Goal: Transaction & Acquisition: Book appointment/travel/reservation

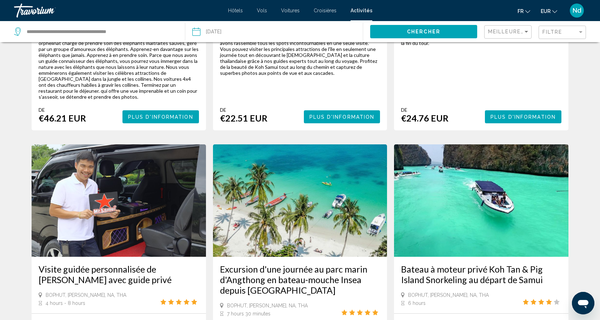
scroll to position [815, 0]
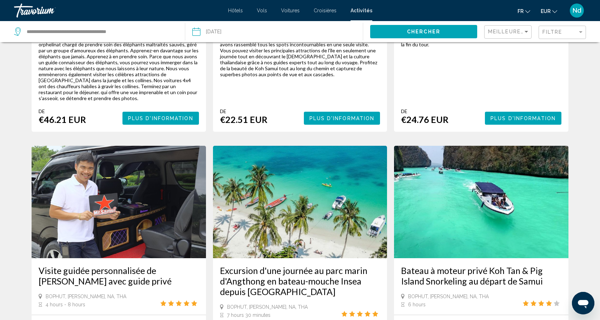
click at [311, 188] on img "Main content" at bounding box center [300, 202] width 175 height 112
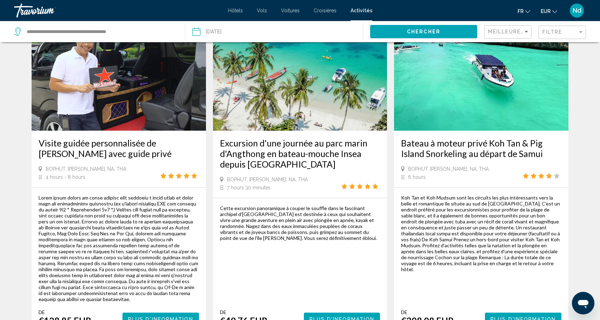
scroll to position [972, 0]
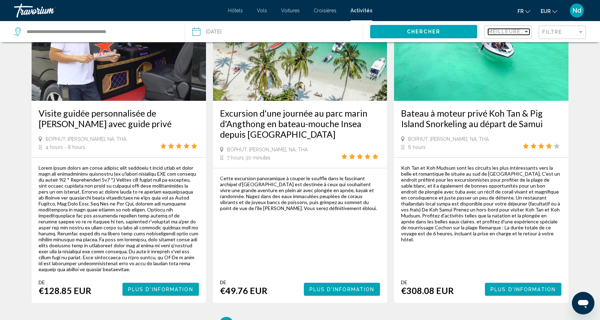
click at [526, 34] on div "Sort by" at bounding box center [527, 32] width 6 height 6
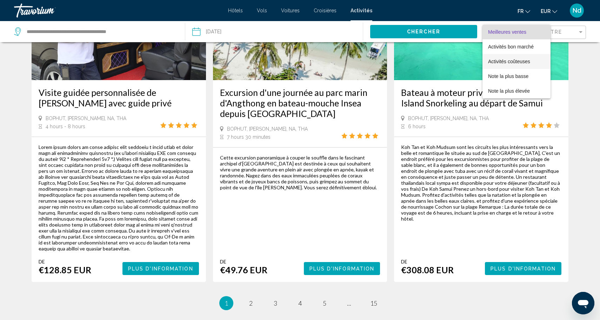
scroll to position [994, 0]
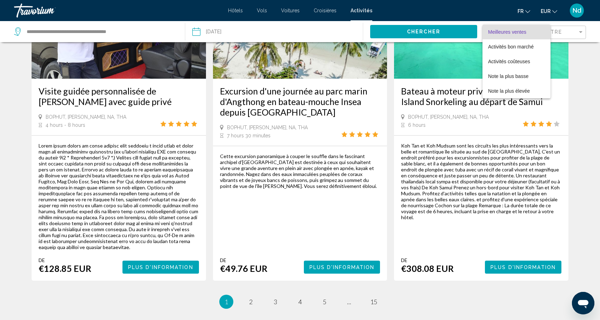
click at [561, 32] on div at bounding box center [300, 160] width 600 height 320
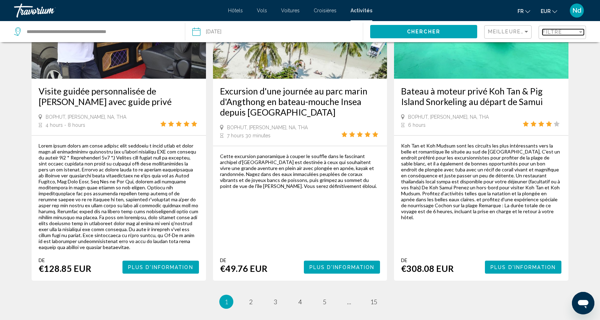
click at [561, 32] on span "Filtre" at bounding box center [553, 32] width 20 height 6
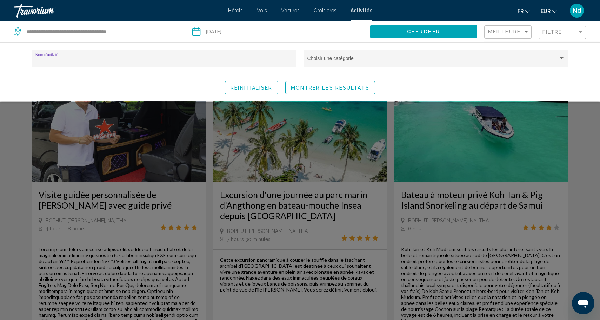
scroll to position [889, 0]
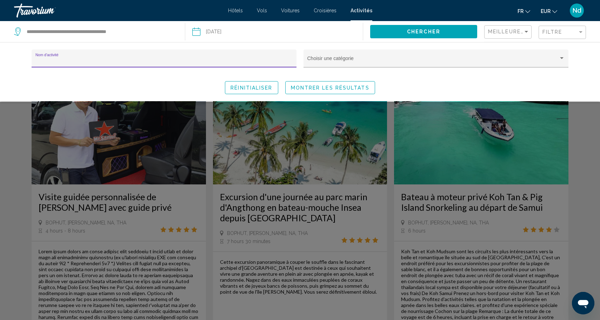
click at [199, 62] on input "Nom d'activité" at bounding box center [164, 61] width 258 height 6
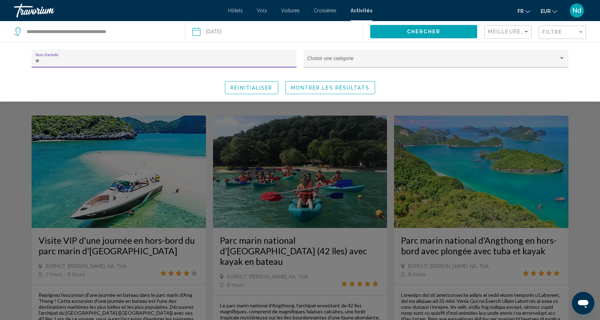
scroll to position [304, 0]
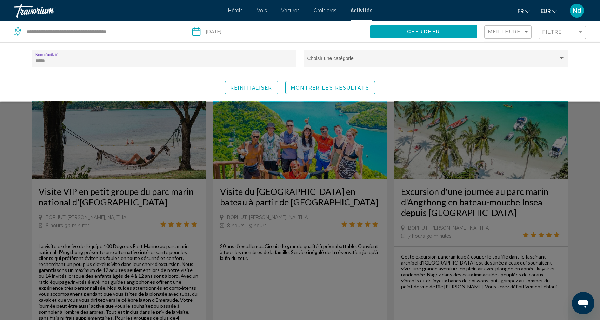
type input "****"
click at [257, 88] on span "Réinitialiser" at bounding box center [252, 88] width 42 height 6
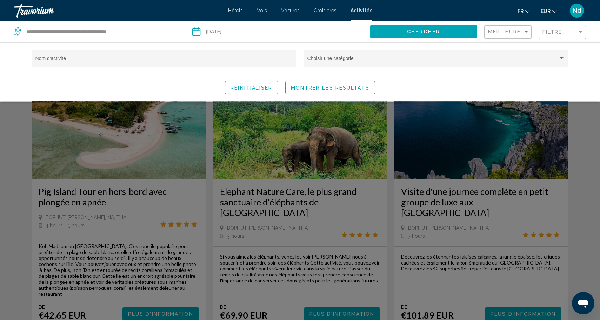
click at [32, 165] on div "Search widget" at bounding box center [300, 211] width 600 height 218
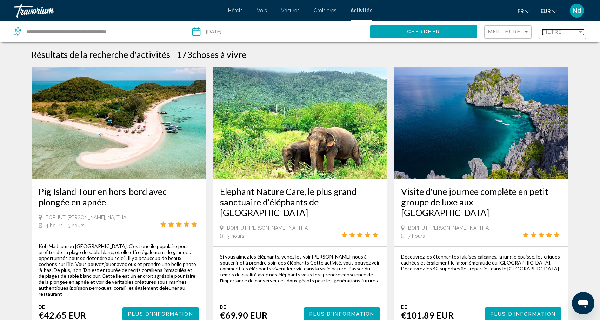
click at [557, 33] on span "Filtre" at bounding box center [553, 32] width 20 height 6
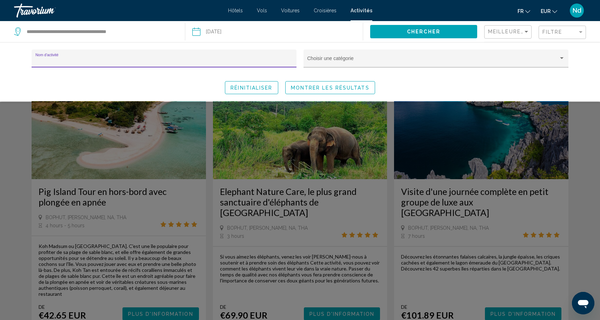
click at [176, 60] on input "Nom d'activité" at bounding box center [164, 61] width 258 height 6
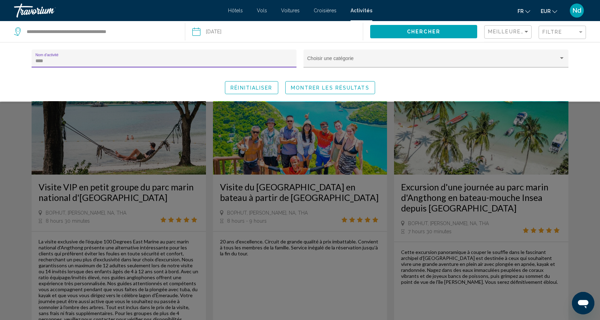
scroll to position [6, 0]
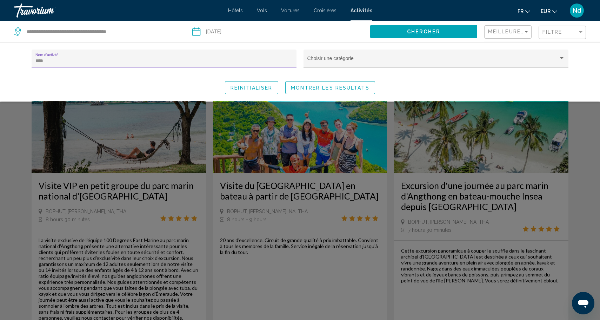
type input "****"
click at [275, 144] on div "Search widget" at bounding box center [300, 211] width 600 height 218
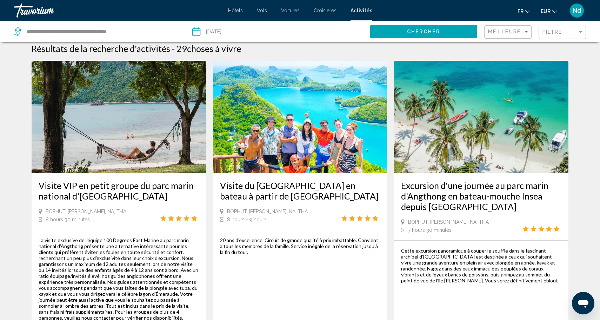
click at [275, 144] on img "Main content" at bounding box center [300, 117] width 175 height 112
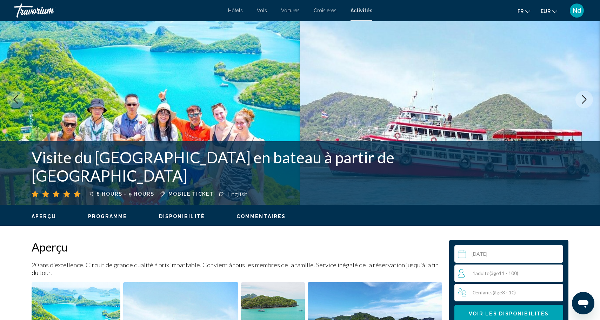
scroll to position [28, 0]
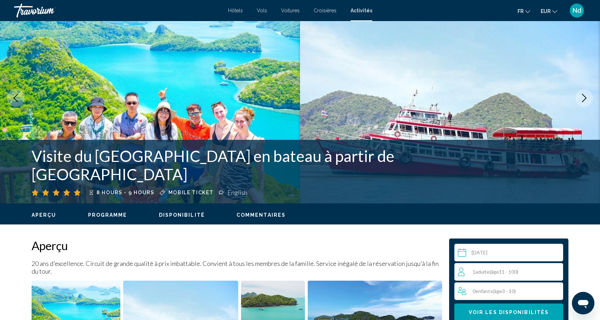
click at [257, 215] on span "Commentaires" at bounding box center [261, 215] width 49 height 6
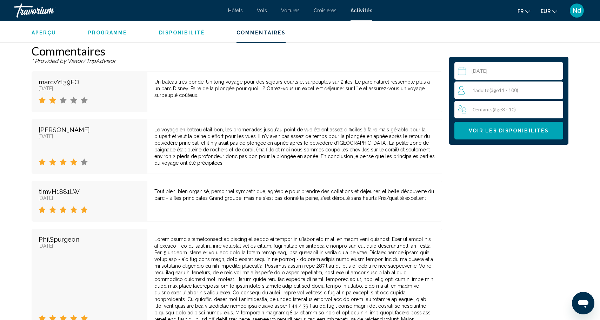
scroll to position [1000, 0]
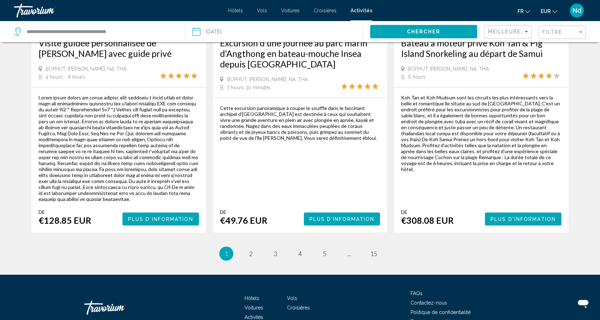
scroll to position [1054, 0]
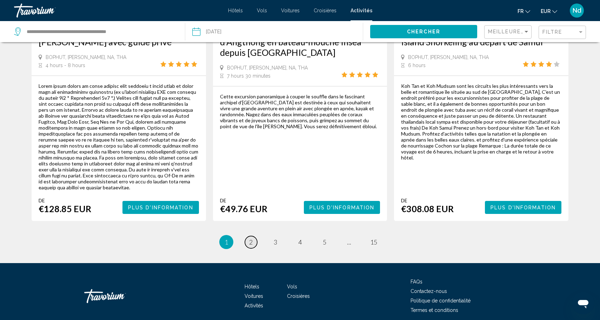
click at [250, 238] on span "2" at bounding box center [251, 242] width 4 height 8
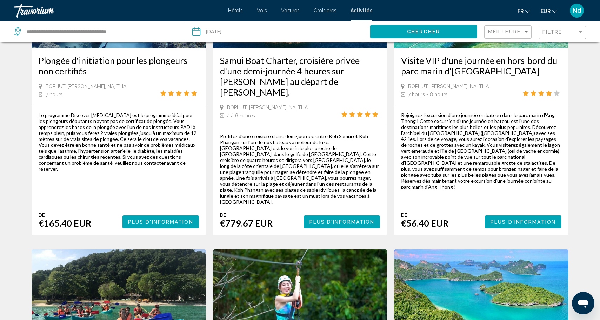
scroll to position [130, 0]
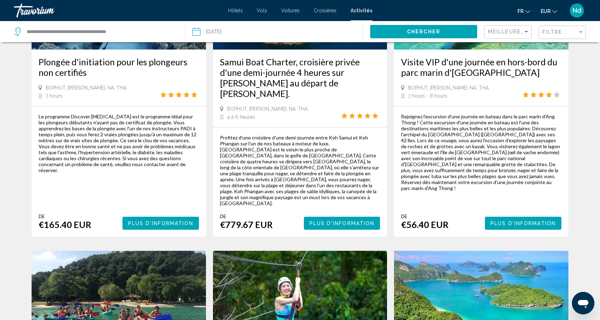
click at [458, 55] on div "Visite VIP d'une journée en hors-bord du parc marin d'[GEOGRAPHIC_DATA] [PERSON…" at bounding box center [481, 78] width 175 height 57
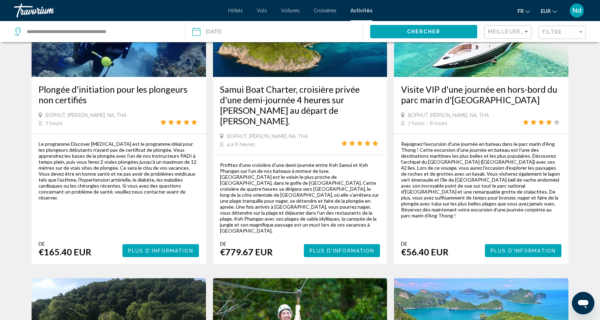
scroll to position [99, 0]
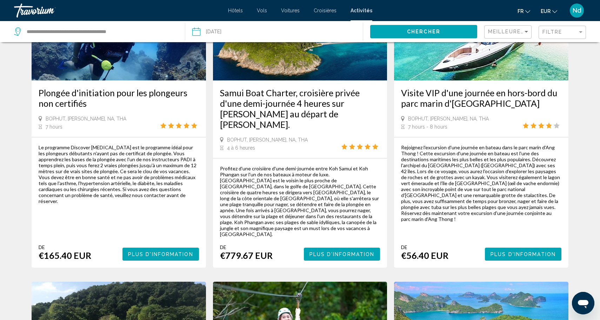
click at [454, 66] on img "Main content" at bounding box center [481, 24] width 175 height 112
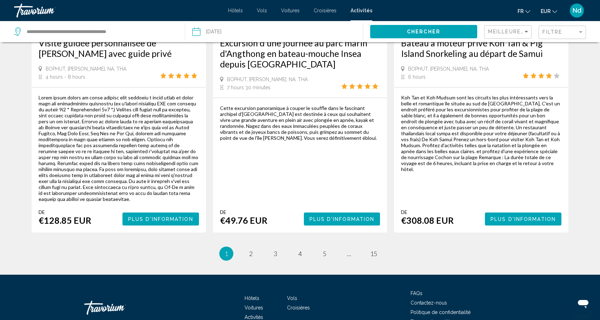
scroll to position [1055, 0]
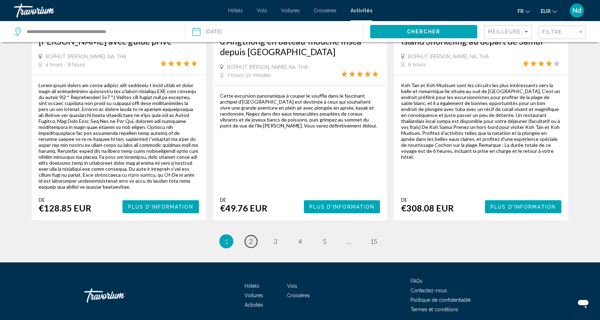
click at [251, 237] on span "2" at bounding box center [251, 241] width 4 height 8
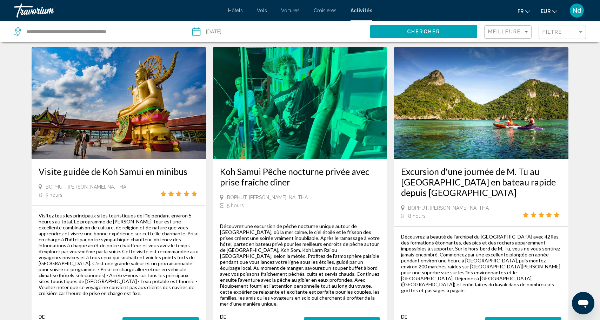
scroll to position [951, 0]
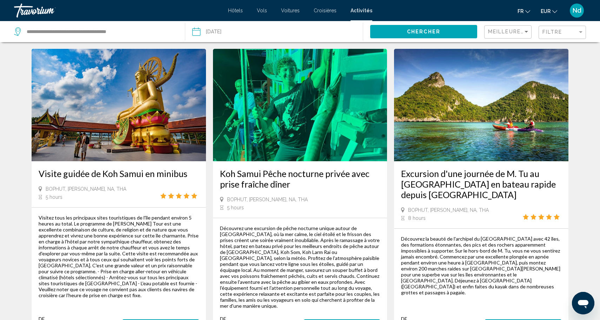
click at [465, 96] on img "Main content" at bounding box center [481, 105] width 175 height 112
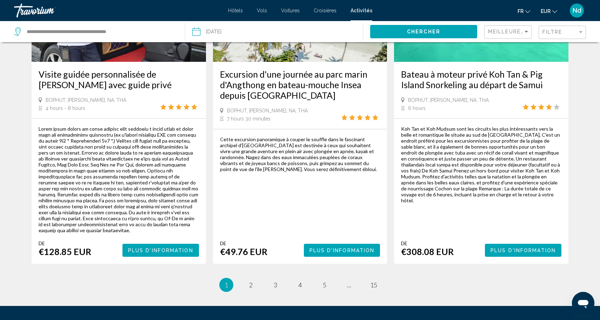
scroll to position [1055, 0]
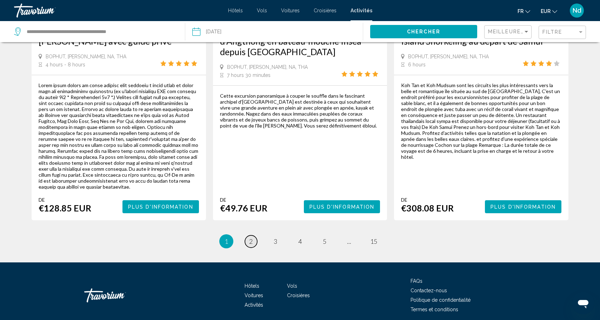
click at [252, 237] on span "2" at bounding box center [251, 241] width 4 height 8
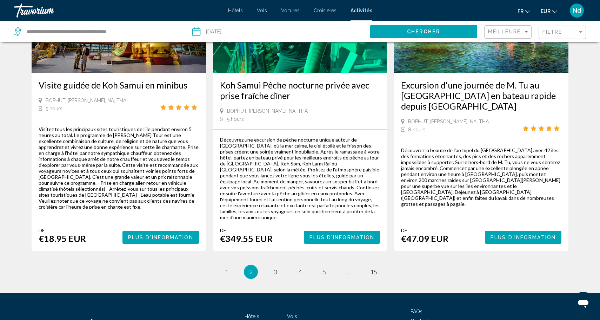
scroll to position [1040, 0]
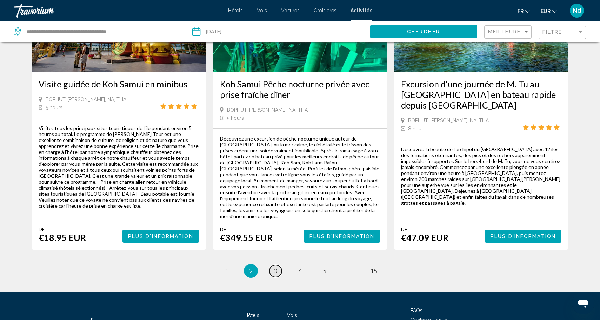
click at [277, 267] on span "3" at bounding box center [276, 271] width 4 height 8
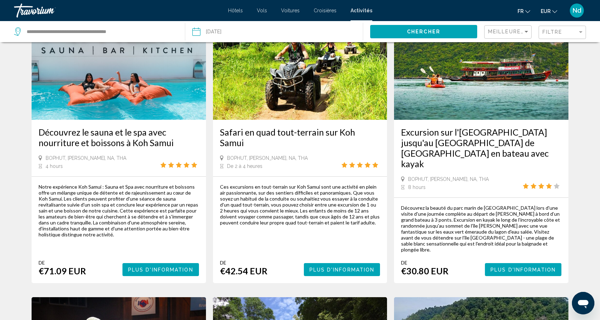
scroll to position [60, 0]
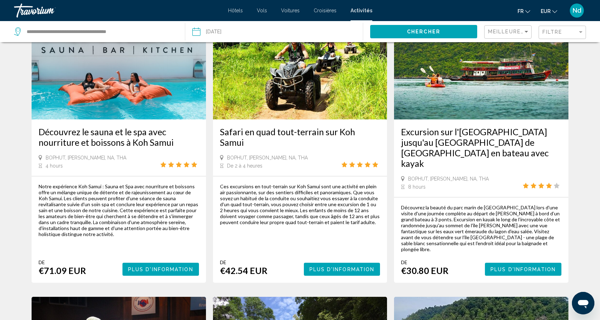
click at [490, 102] on img "Main content" at bounding box center [481, 63] width 175 height 112
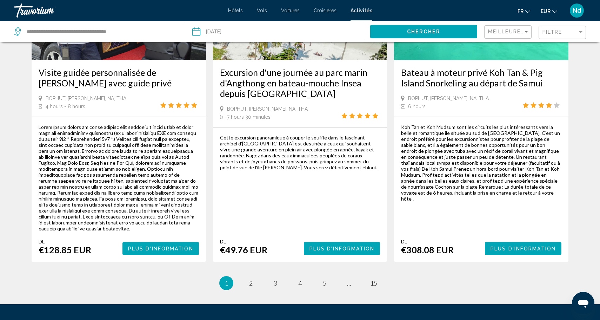
scroll to position [1055, 0]
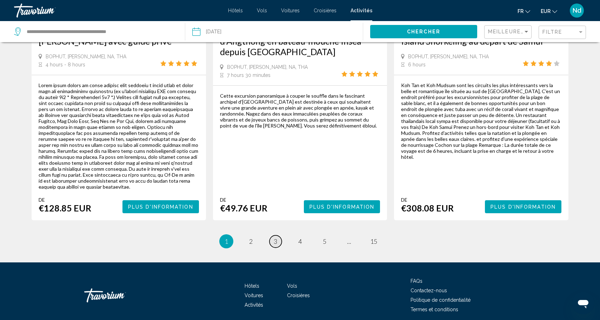
click at [276, 237] on span "3" at bounding box center [276, 241] width 4 height 8
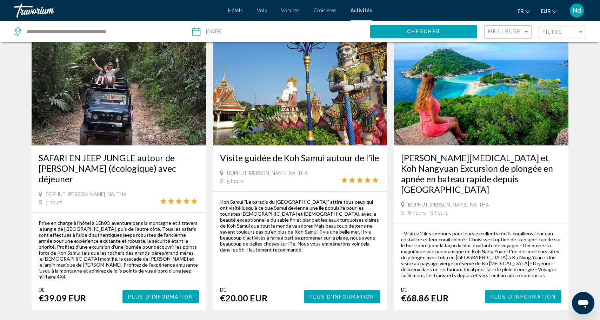
scroll to position [934, 0]
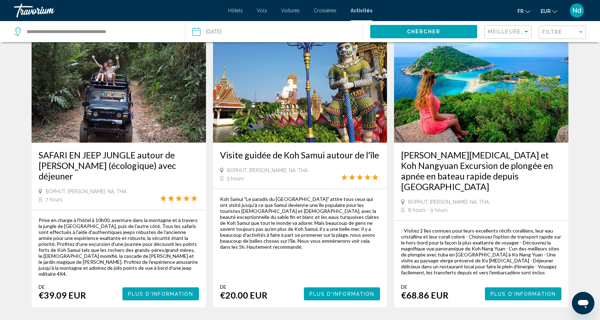
click at [113, 93] on img "Main content" at bounding box center [119, 86] width 175 height 112
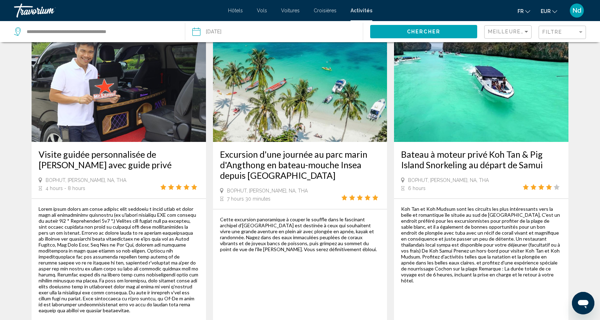
scroll to position [1055, 0]
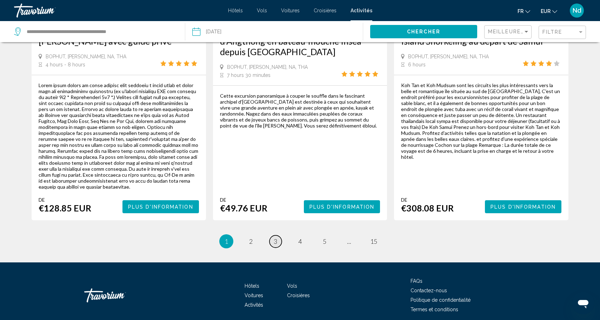
click at [277, 237] on span "3" at bounding box center [276, 241] width 4 height 8
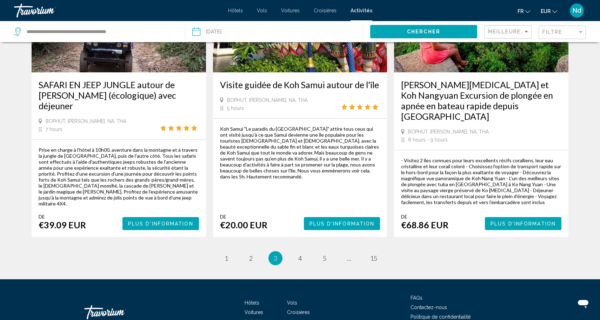
scroll to position [1012, 0]
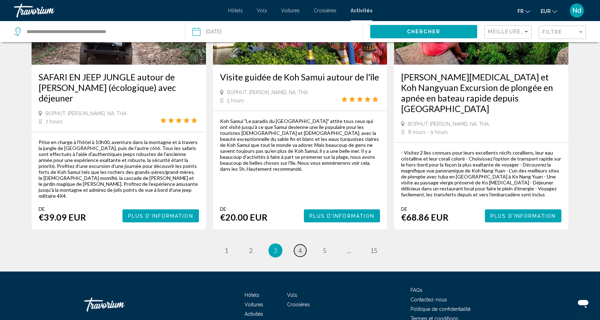
click at [302, 246] on span "4" at bounding box center [300, 250] width 4 height 8
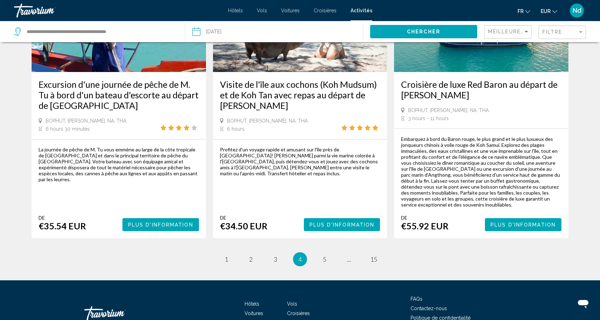
scroll to position [1071, 0]
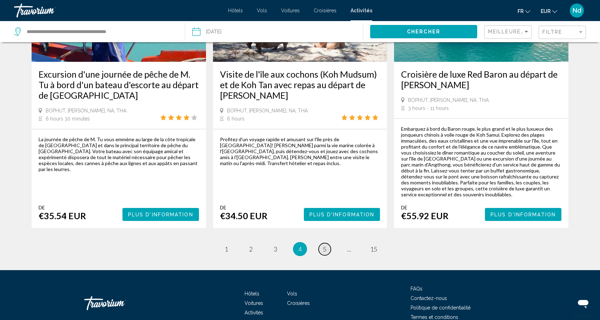
click at [325, 245] on span "5" at bounding box center [325, 249] width 4 height 8
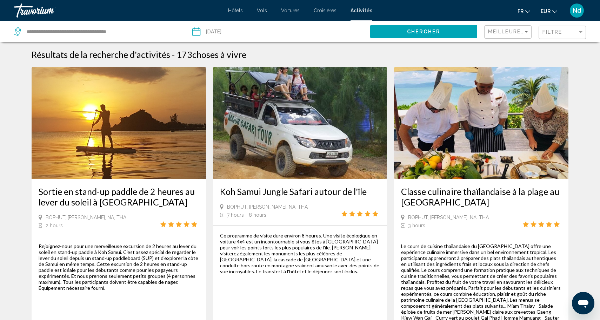
click at [298, 147] on img "Main content" at bounding box center [300, 123] width 175 height 112
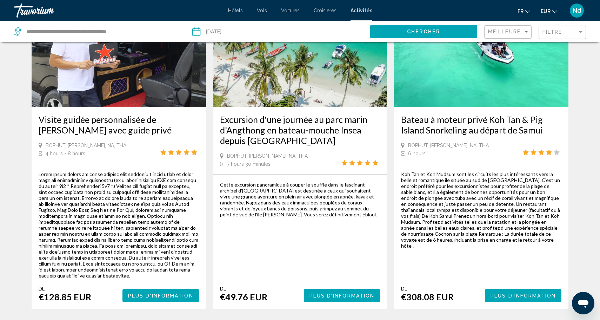
scroll to position [1055, 0]
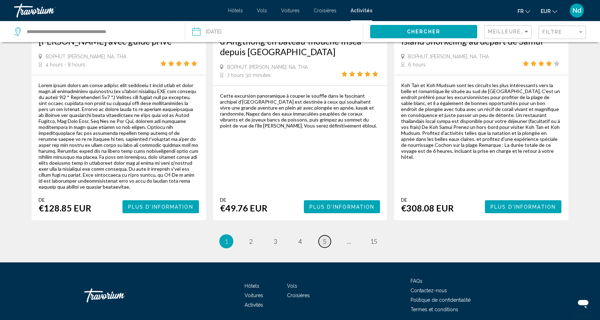
click at [324, 237] on span "5" at bounding box center [325, 241] width 4 height 8
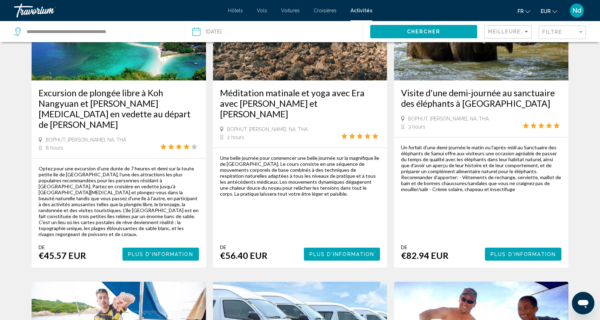
scroll to position [404, 0]
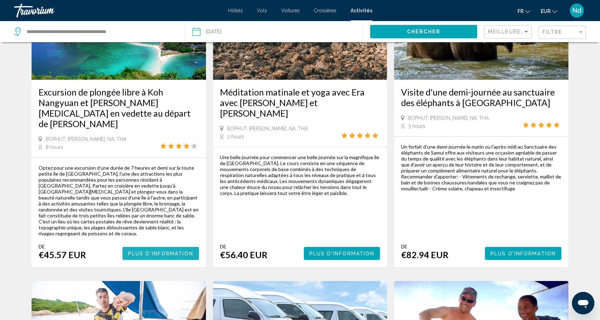
click at [144, 251] on span "Plus d'information" at bounding box center [160, 254] width 65 height 6
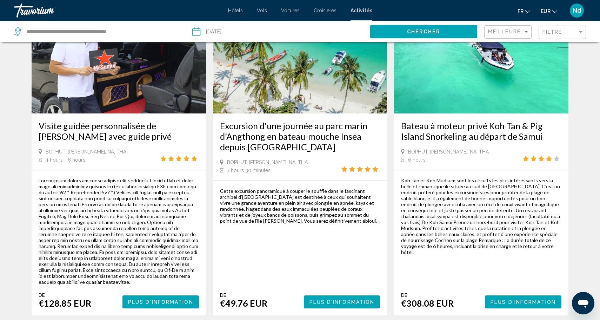
scroll to position [1055, 0]
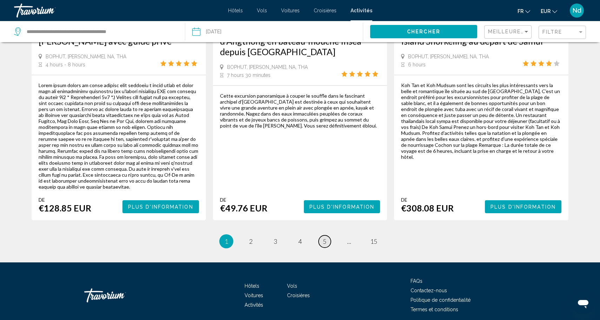
click at [322, 235] on link "page 5" at bounding box center [325, 241] width 12 height 12
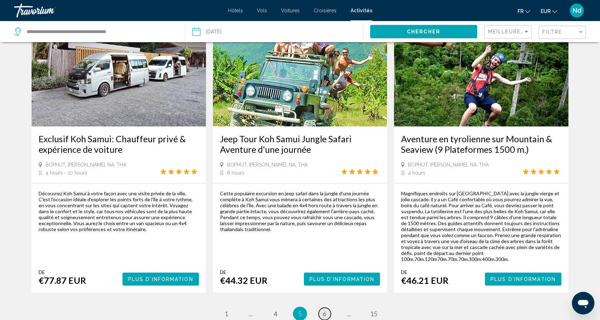
scroll to position [983, 0]
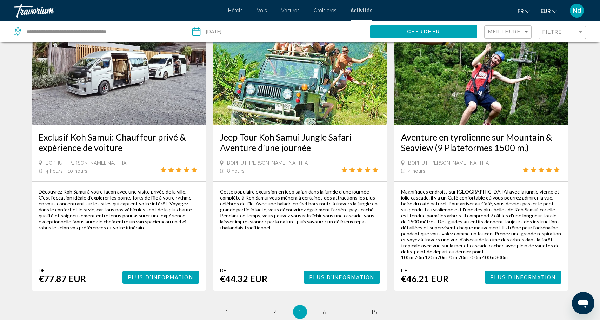
click at [265, 75] on img "Main content" at bounding box center [300, 68] width 175 height 112
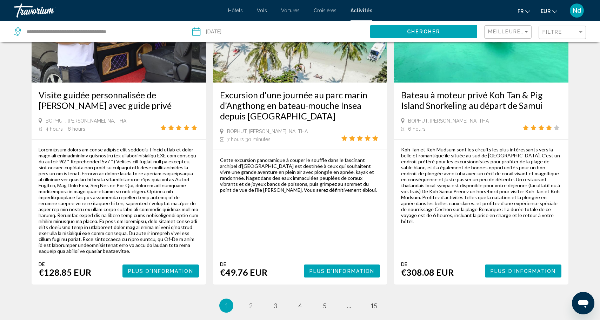
scroll to position [1055, 0]
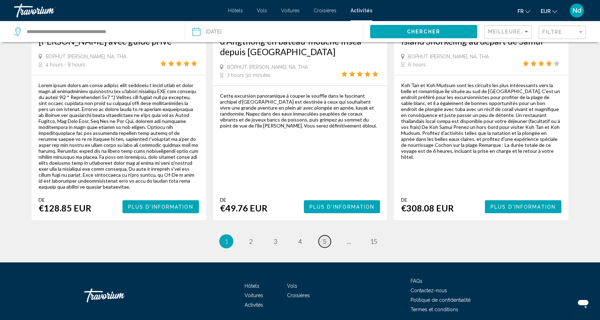
click at [324, 237] on span "5" at bounding box center [325, 241] width 4 height 8
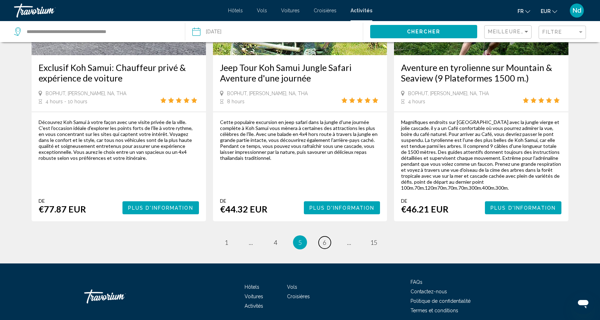
scroll to position [1053, 0]
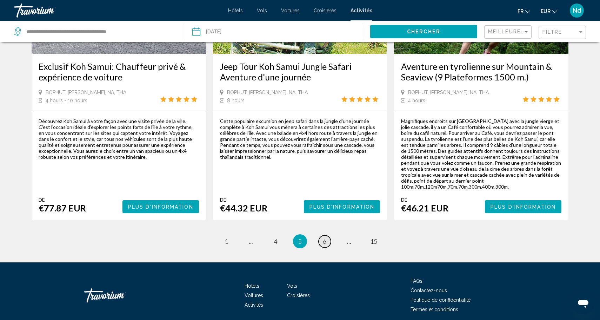
click at [326, 237] on span "6" at bounding box center [325, 241] width 4 height 8
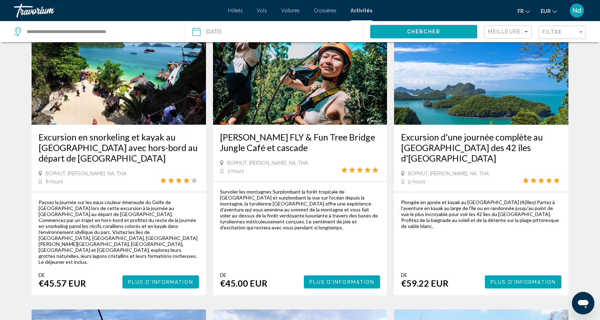
scroll to position [366, 0]
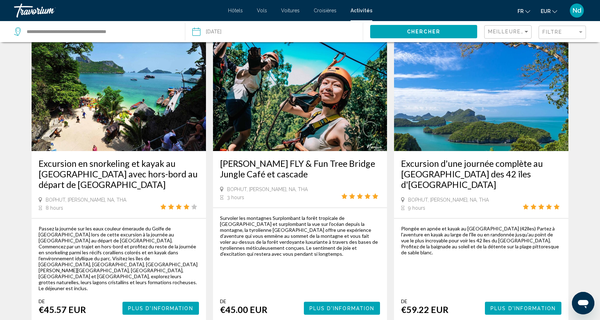
click at [477, 107] on img "Main content" at bounding box center [481, 95] width 175 height 112
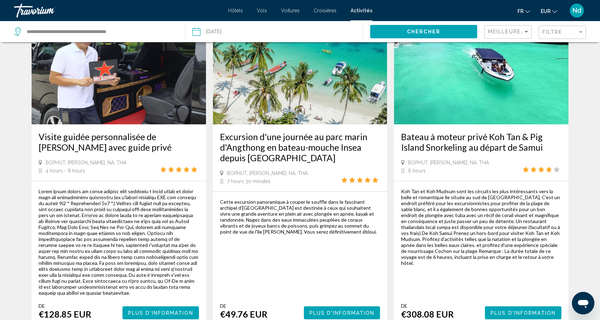
scroll to position [1055, 0]
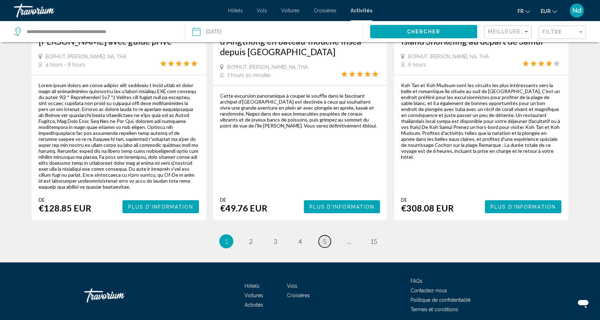
click at [325, 237] on span "5" at bounding box center [325, 241] width 4 height 8
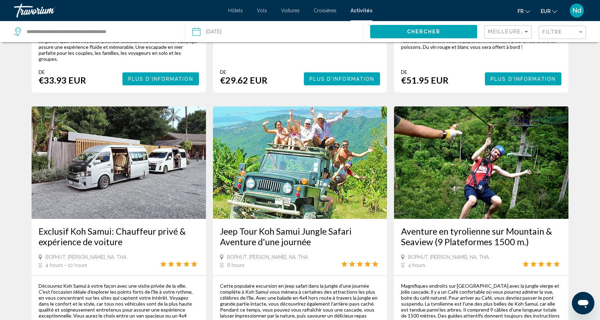
scroll to position [1053, 0]
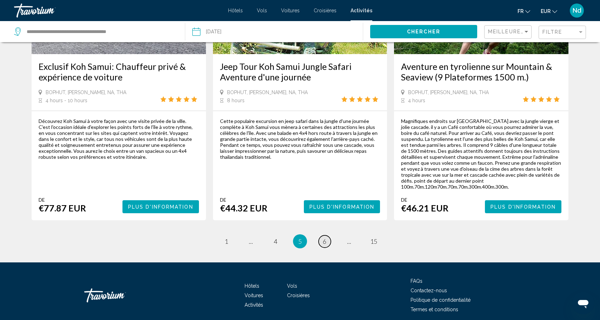
click at [327, 237] on span "6" at bounding box center [325, 241] width 4 height 8
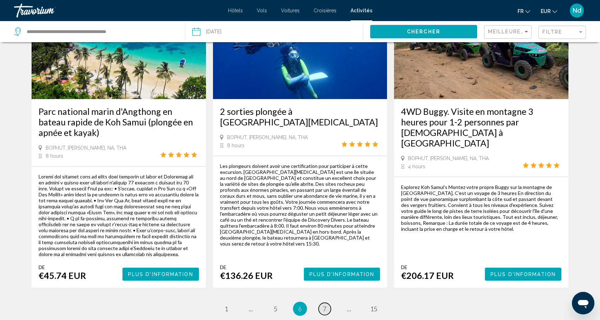
scroll to position [1025, 0]
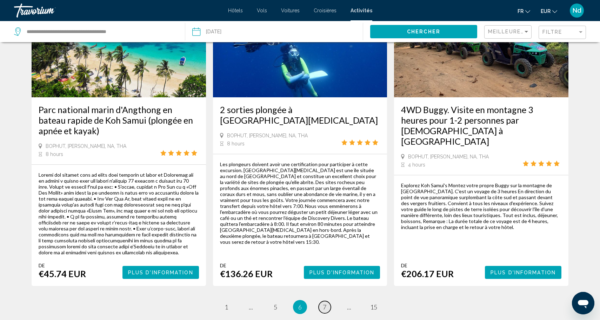
click at [325, 303] on span "7" at bounding box center [325, 307] width 4 height 8
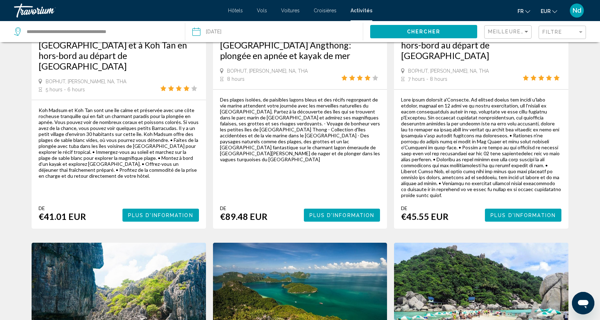
scroll to position [720, 0]
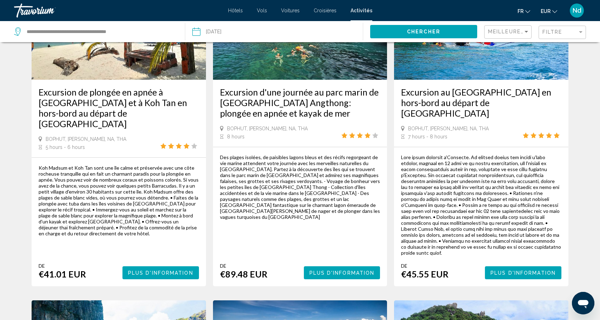
click at [352, 270] on span "Plus d'information" at bounding box center [342, 273] width 65 height 6
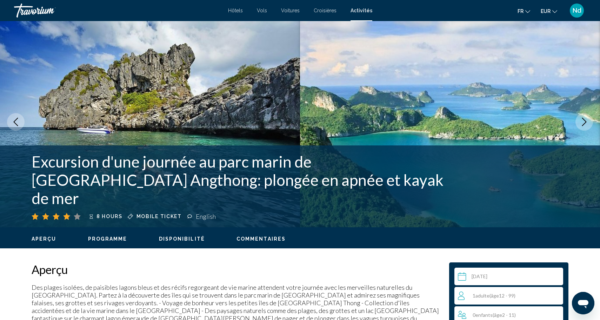
scroll to position [8, 0]
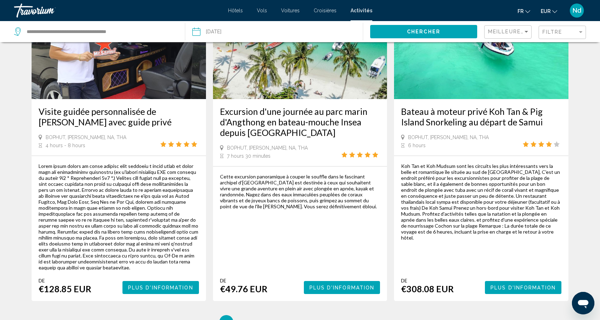
scroll to position [1055, 0]
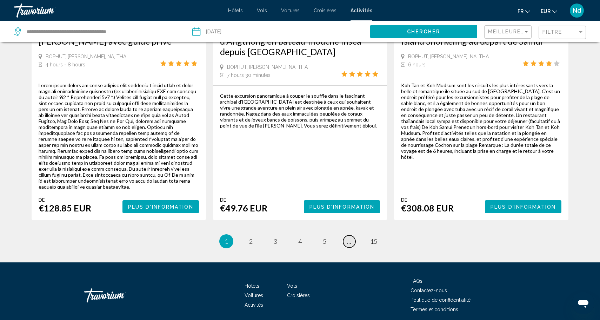
click at [349, 237] on span "..." at bounding box center [349, 241] width 4 height 8
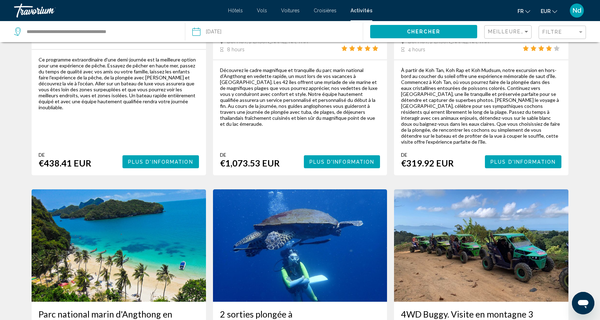
scroll to position [817, 0]
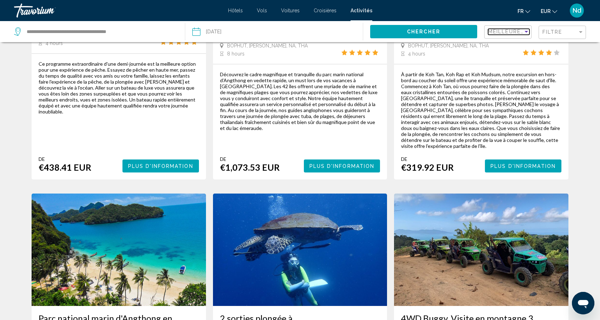
click at [511, 31] on span "Meilleures ventes" at bounding box center [519, 32] width 62 height 6
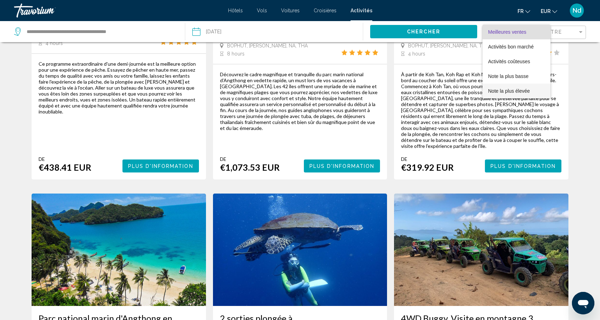
click at [506, 92] on span "Note la plus élevée" at bounding box center [509, 91] width 42 height 6
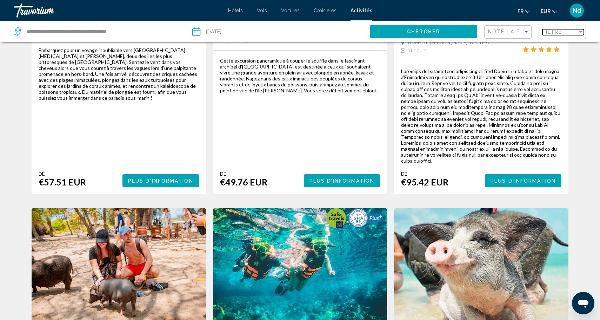
click at [565, 29] on mat-select "Filtre" at bounding box center [563, 32] width 41 height 6
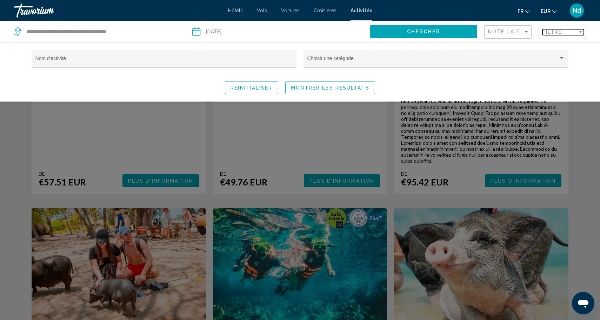
click at [565, 31] on div "Filtre" at bounding box center [560, 32] width 35 height 6
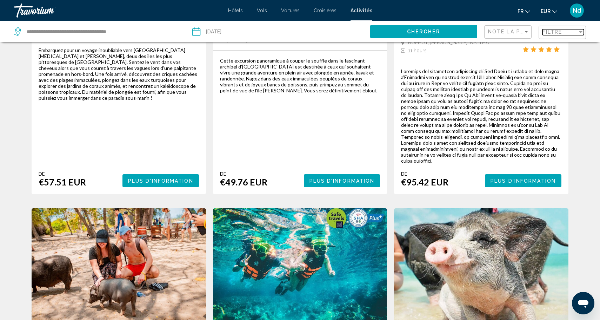
click at [565, 31] on div "Filtre" at bounding box center [560, 32] width 35 height 6
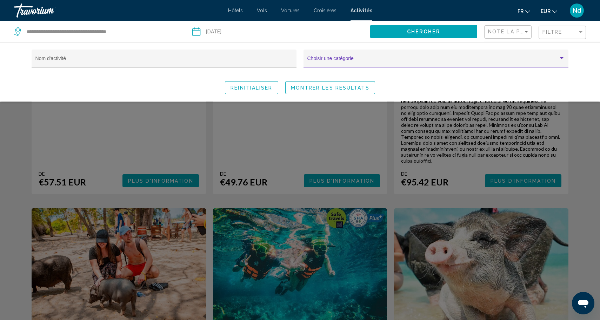
click at [539, 62] on span "Search widget" at bounding box center [433, 61] width 251 height 6
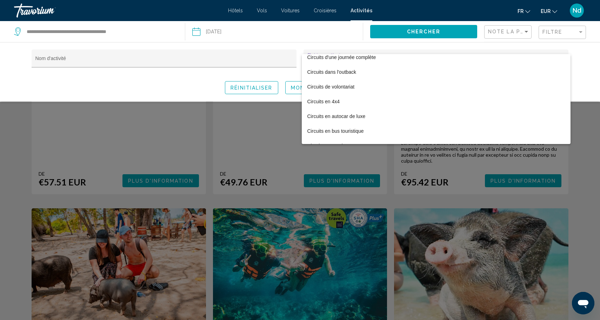
scroll to position [157, 0]
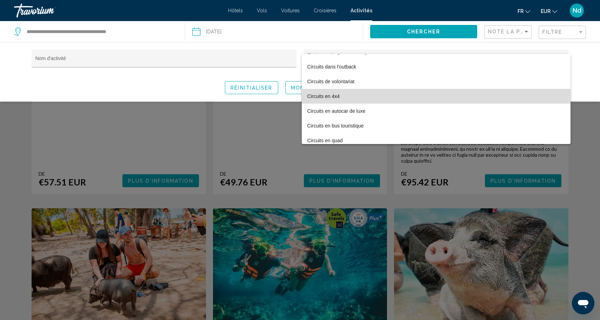
click at [329, 96] on span "Circuits en 4x4" at bounding box center [437, 96] width 258 height 15
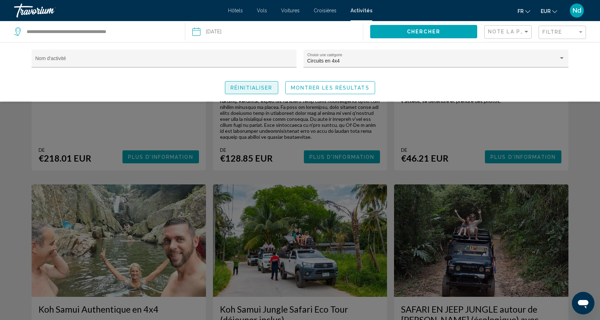
click at [253, 91] on button "Réinitialiser" at bounding box center [251, 87] width 53 height 13
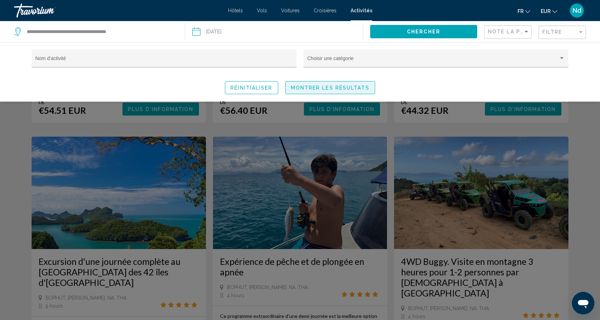
click at [338, 86] on span "Montrer les résultats" at bounding box center [330, 88] width 79 height 6
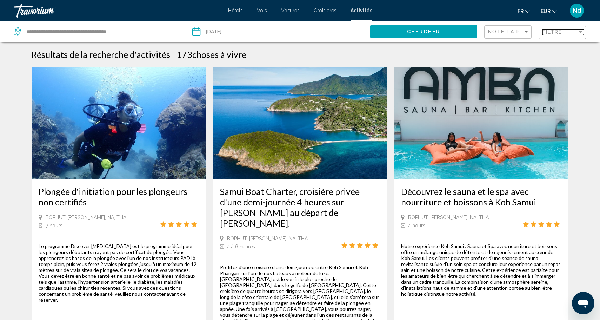
click at [548, 33] on span "Filtre" at bounding box center [553, 32] width 20 height 6
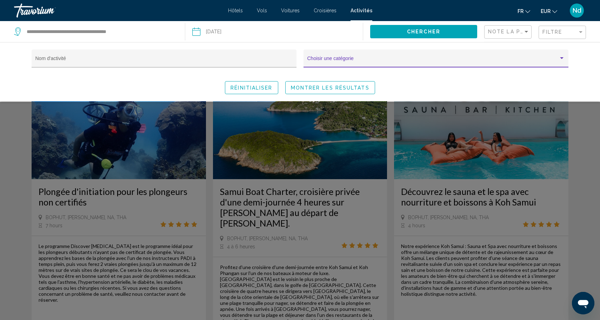
click at [379, 61] on span "Search widget" at bounding box center [433, 61] width 251 height 6
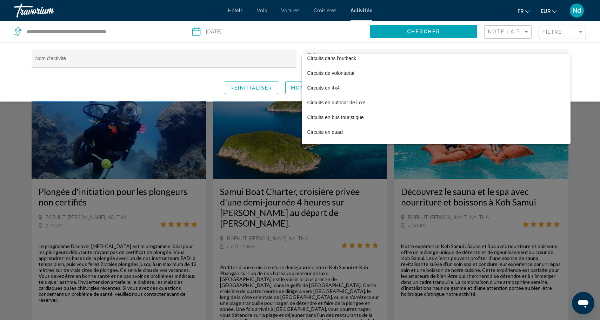
scroll to position [164, 0]
click at [323, 91] on span "Circuits en 4x4" at bounding box center [437, 89] width 258 height 15
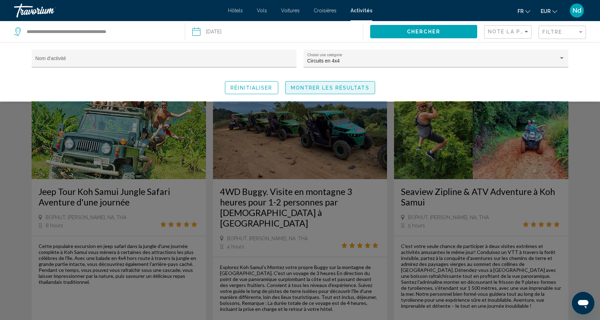
click at [323, 91] on span "Montrer les résultats" at bounding box center [330, 88] width 79 height 6
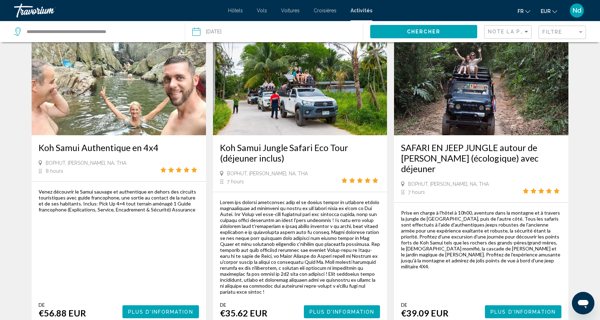
scroll to position [979, 0]
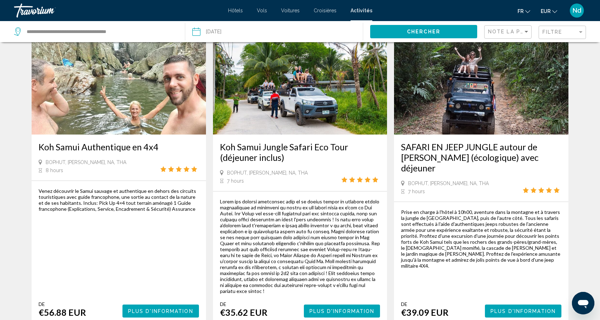
click at [331, 308] on span "Plus d'information" at bounding box center [342, 311] width 65 height 6
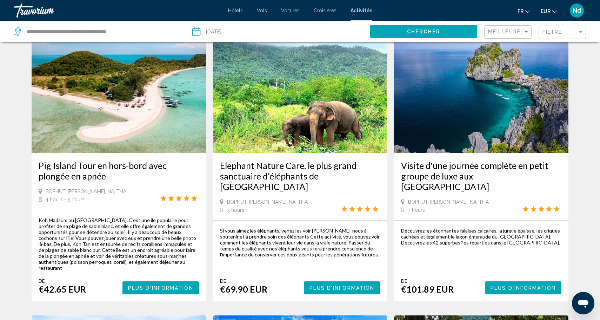
scroll to position [17, 0]
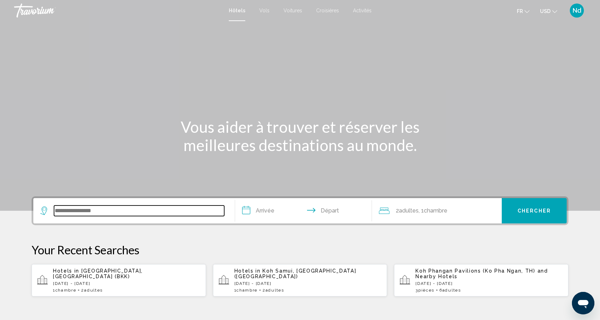
click at [133, 210] on input "Search widget" at bounding box center [139, 210] width 170 height 11
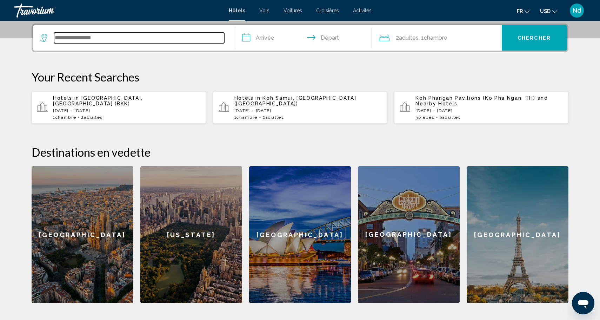
scroll to position [173, 0]
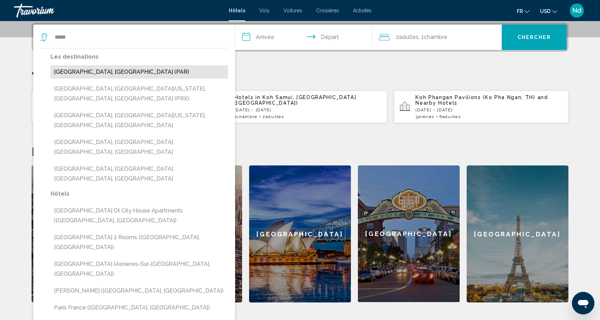
click at [94, 73] on button "Paris, France (PAR)" at bounding box center [140, 71] width 178 height 13
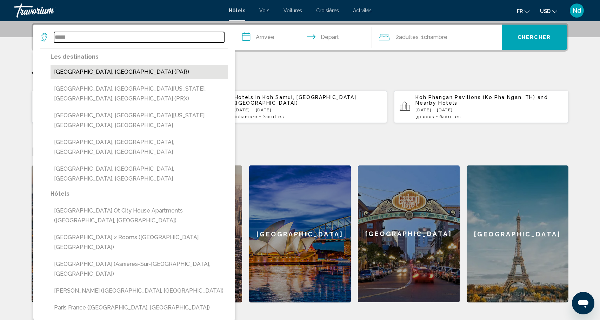
type input "**********"
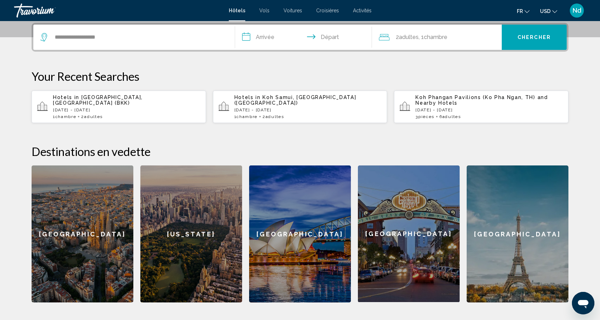
click at [266, 39] on input "**********" at bounding box center [305, 38] width 140 height 27
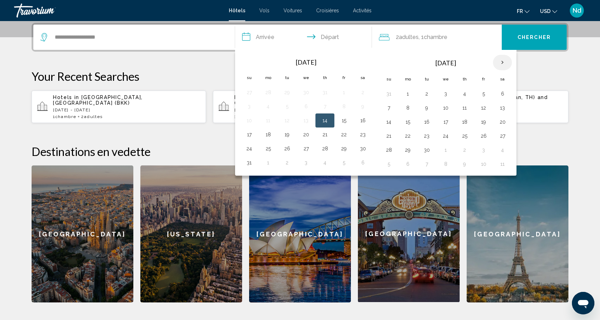
click at [502, 64] on th "Next month" at bounding box center [502, 62] width 19 height 15
click at [484, 150] on button "28" at bounding box center [483, 150] width 11 height 10
click at [388, 164] on button "30" at bounding box center [388, 164] width 11 height 10
type input "**********"
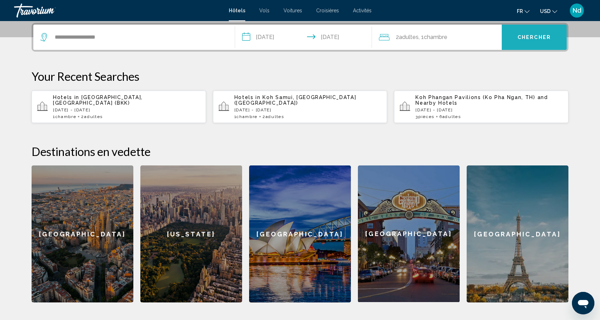
click at [527, 41] on button "Chercher" at bounding box center [534, 37] width 65 height 25
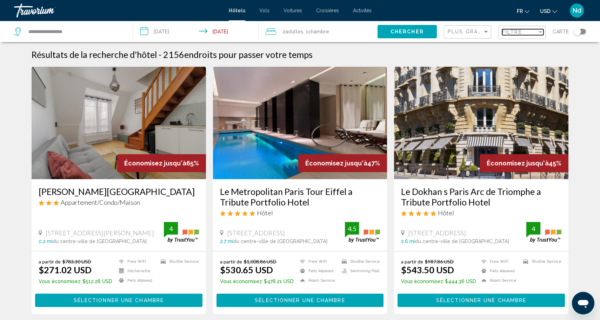
click at [523, 32] on div "Filtre" at bounding box center [519, 32] width 35 height 6
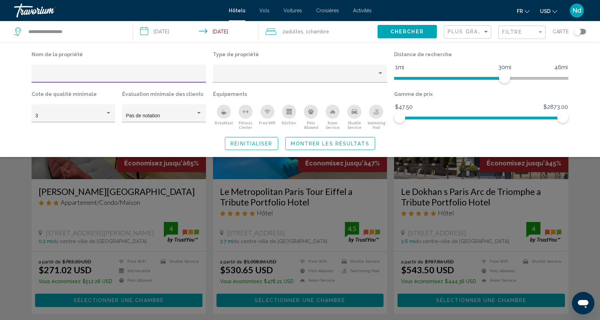
click at [66, 73] on input "Hotel Filters" at bounding box center [118, 76] width 167 height 6
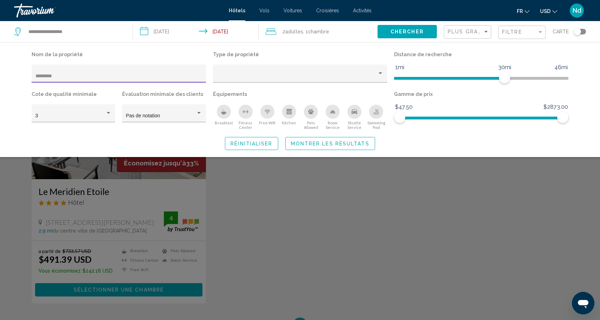
type input "*********"
click at [133, 203] on div "Search widget" at bounding box center [300, 212] width 600 height 215
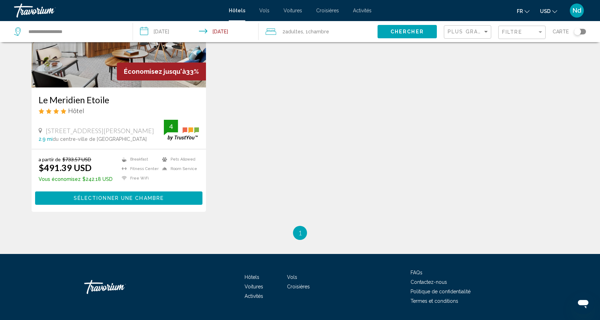
scroll to position [90, 0]
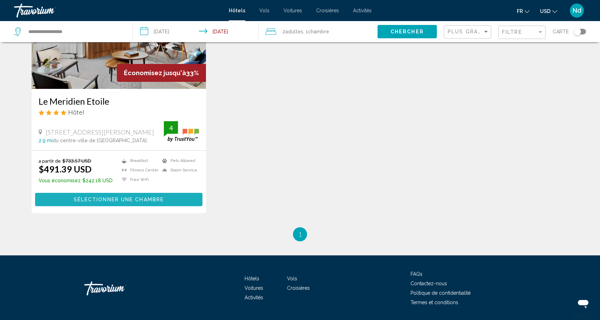
click at [132, 198] on span "Sélectionner une chambre" at bounding box center [119, 200] width 90 height 6
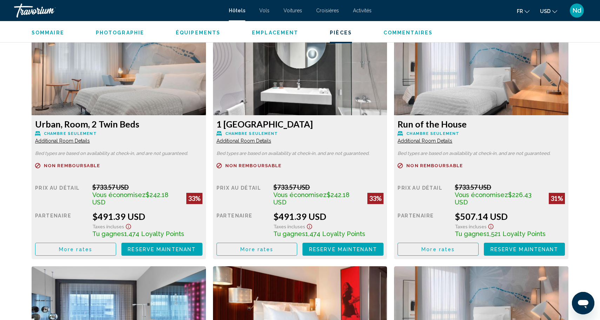
scroll to position [968, 0]
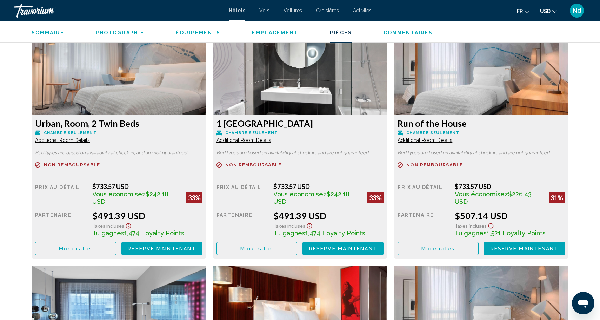
click at [84, 246] on span "More rates" at bounding box center [75, 249] width 33 height 6
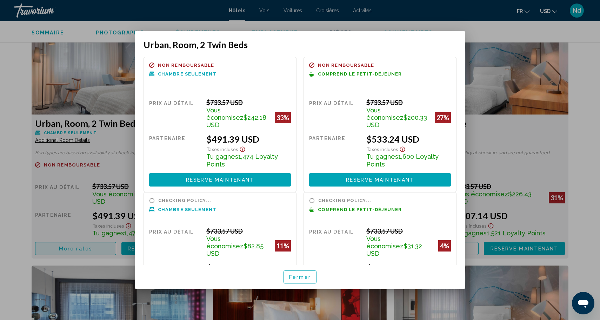
scroll to position [0, 0]
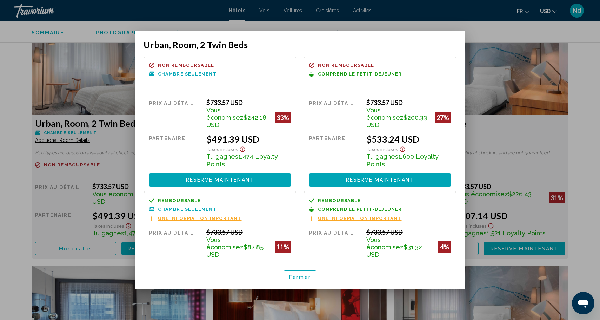
click at [187, 216] on span "Une information important" at bounding box center [200, 218] width 84 height 5
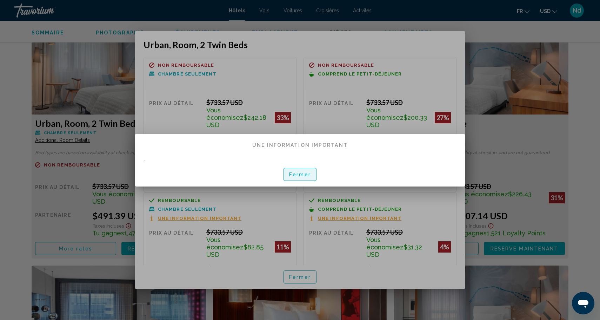
click at [304, 176] on span "Fermer" at bounding box center [300, 175] width 22 height 6
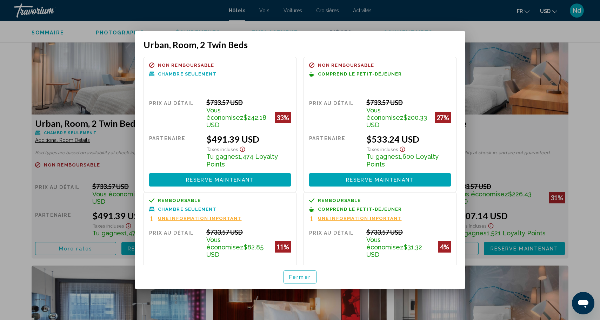
click at [3, 153] on div at bounding box center [300, 160] width 600 height 320
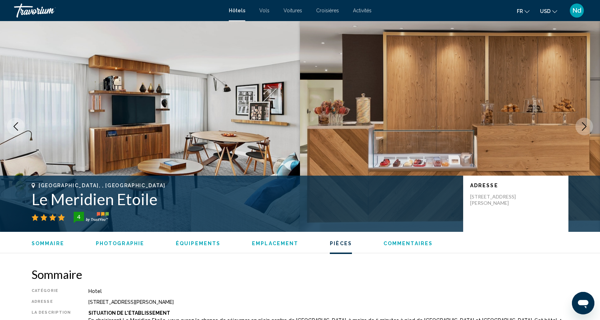
scroll to position [968, 0]
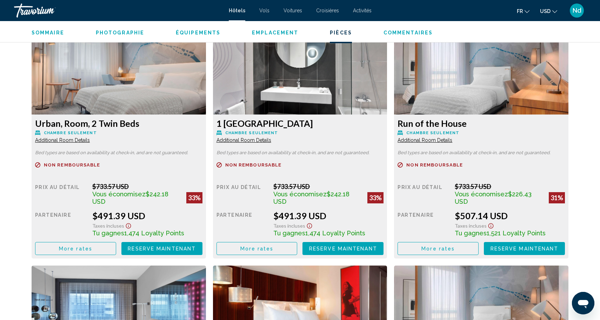
click at [169, 246] on span "Reserve maintenant" at bounding box center [162, 249] width 68 height 6
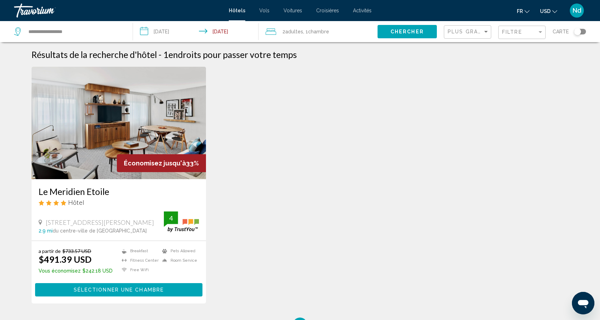
click at [107, 103] on img "Main content" at bounding box center [119, 123] width 175 height 112
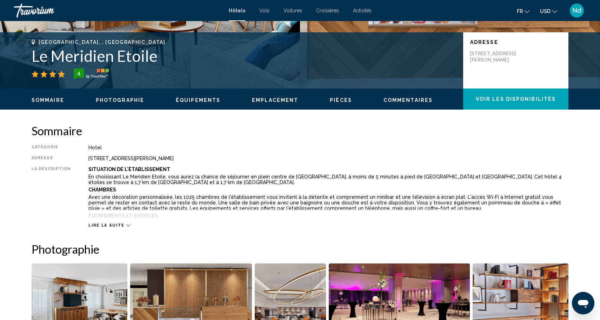
scroll to position [168, 0]
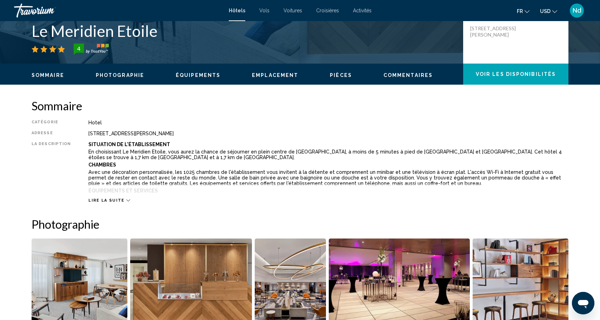
click at [120, 202] on div "Lire la suite" at bounding box center [108, 200] width 41 height 5
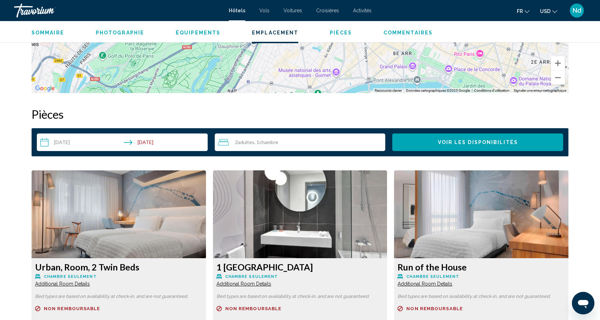
scroll to position [883, 0]
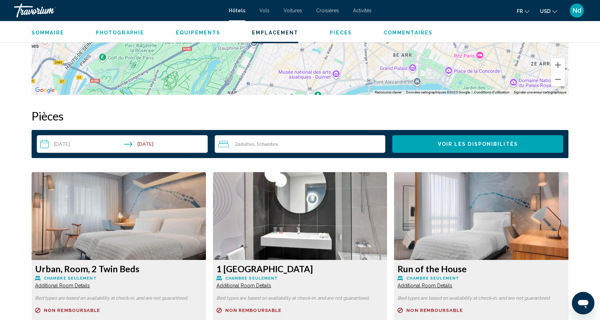
click at [93, 223] on img "Main content" at bounding box center [119, 216] width 175 height 88
